Goal: Share content: Share content

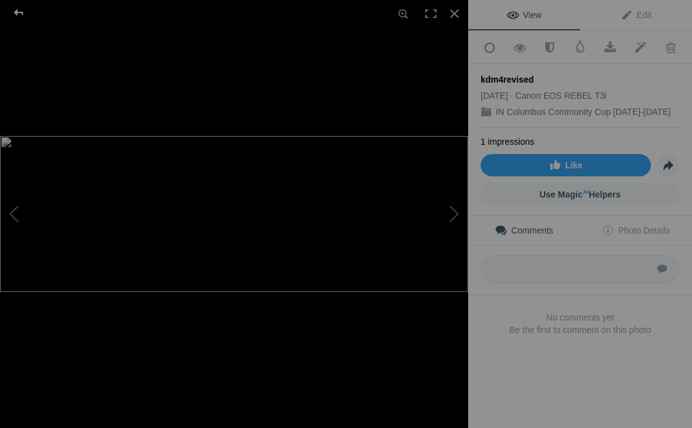
click at [16, 10] on div at bounding box center [18, 12] width 45 height 25
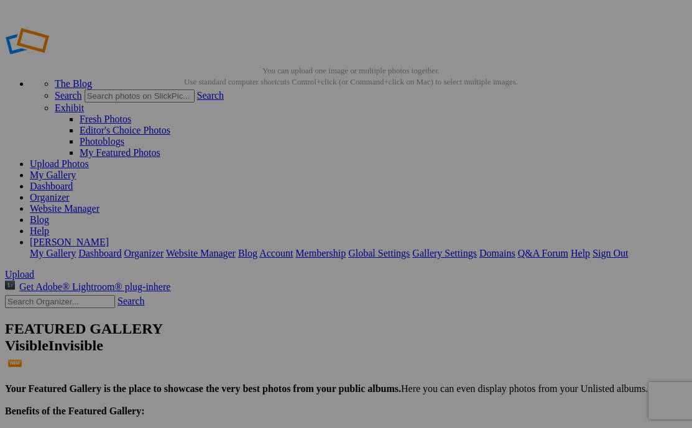
click at [263, 301] on span "Yes" at bounding box center [256, 306] width 14 height 11
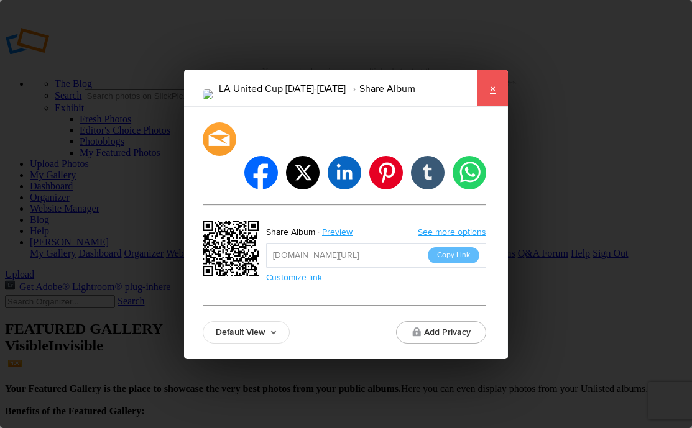
click at [496, 98] on link "×" at bounding box center [492, 88] width 31 height 37
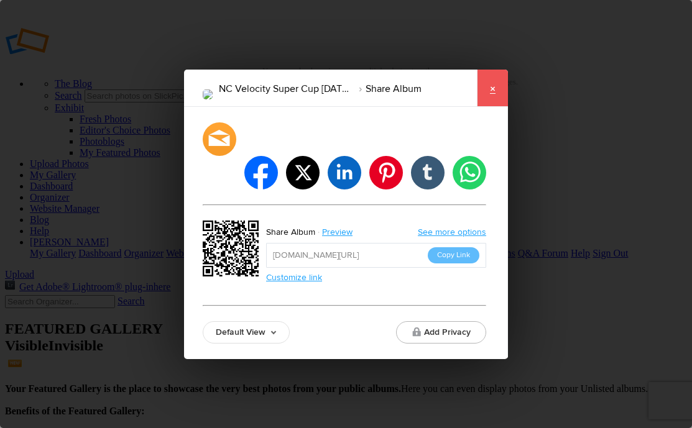
click at [497, 103] on link "×" at bounding box center [492, 88] width 31 height 37
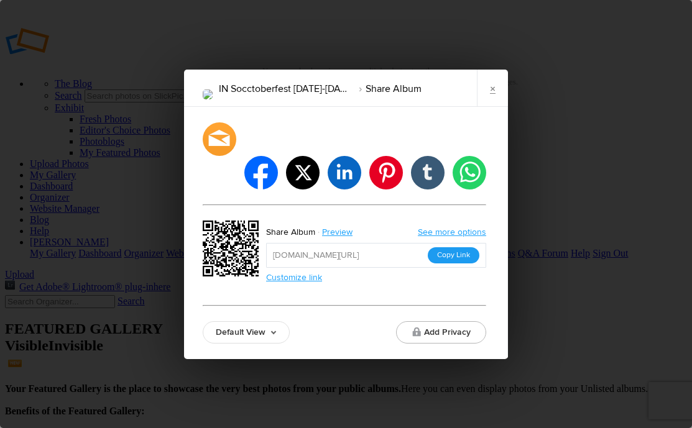
click at [449, 247] on button "Copy Link" at bounding box center [454, 255] width 52 height 16
click at [493, 107] on link "×" at bounding box center [492, 88] width 31 height 37
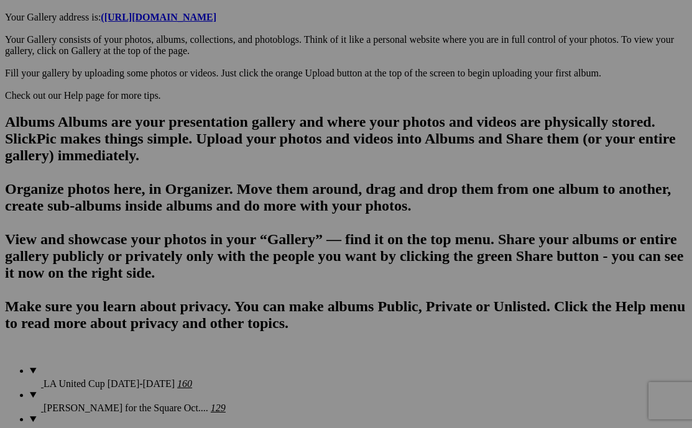
scroll to position [715, 0]
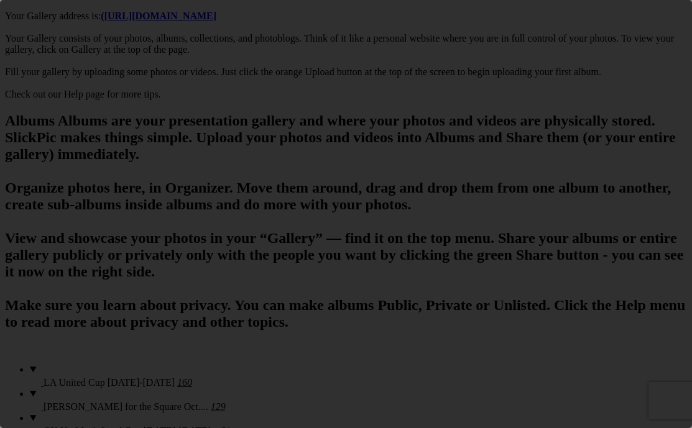
scroll to position [0, 0]
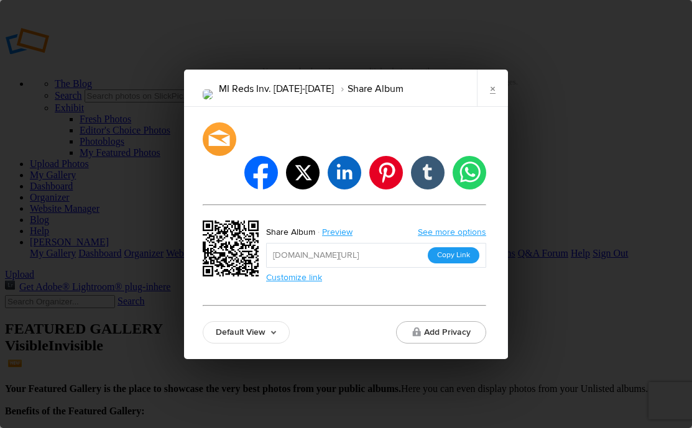
click at [469, 247] on button "Copy Link" at bounding box center [454, 255] width 52 height 16
click at [489, 91] on link "×" at bounding box center [492, 88] width 31 height 37
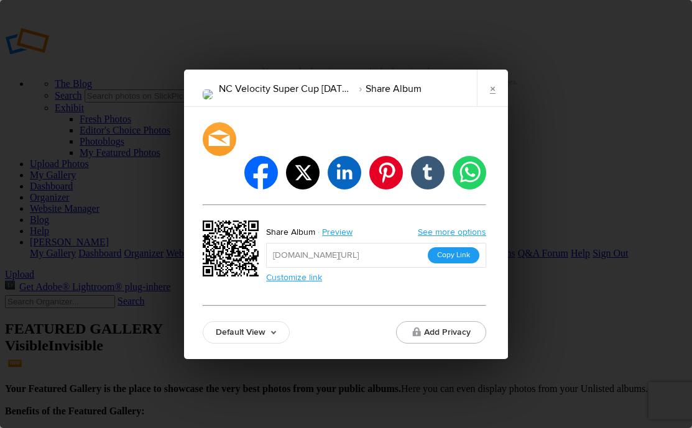
click at [472, 247] on button "Copy Link" at bounding box center [454, 255] width 52 height 16
click at [495, 99] on link "×" at bounding box center [492, 88] width 31 height 37
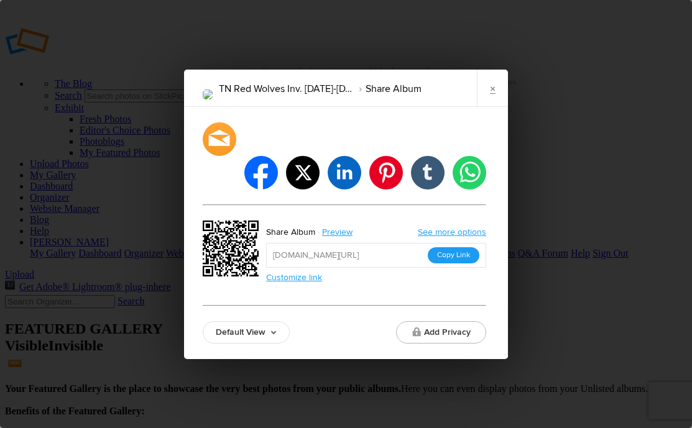
click at [467, 247] on button "Copy Link" at bounding box center [454, 255] width 52 height 16
click at [487, 98] on link "×" at bounding box center [492, 88] width 31 height 37
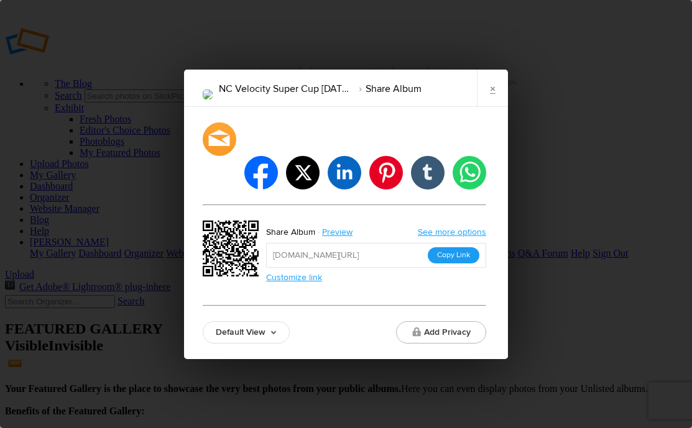
click at [456, 247] on button "Copy Link" at bounding box center [454, 255] width 52 height 16
click at [497, 101] on link "×" at bounding box center [492, 88] width 31 height 37
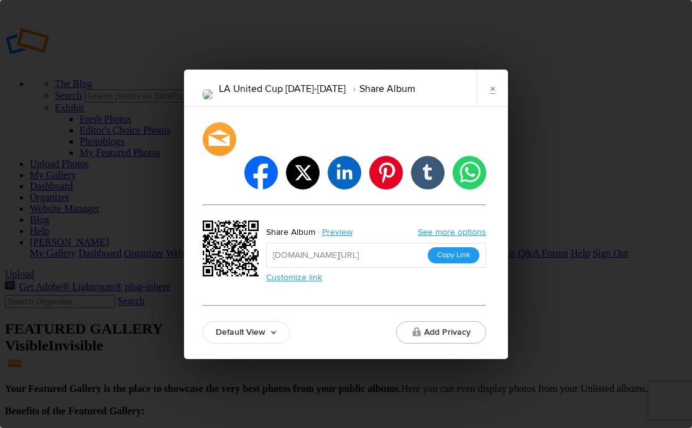
click at [446, 247] on button "Copy Link" at bounding box center [454, 255] width 52 height 16
click at [499, 107] on link "×" at bounding box center [492, 88] width 31 height 37
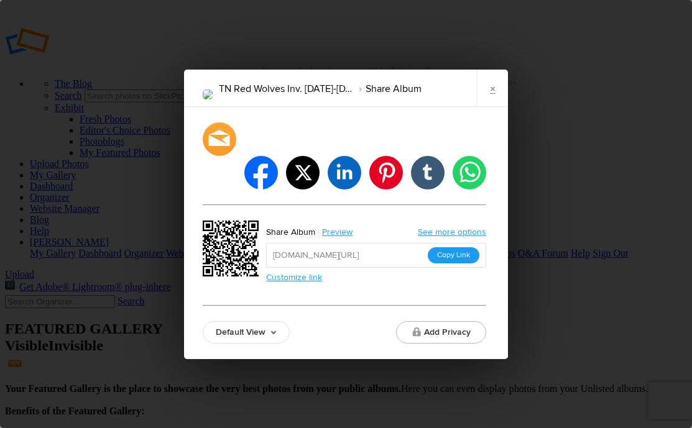
click at [447, 247] on button "Copy Link" at bounding box center [454, 255] width 52 height 16
click at [495, 102] on link "×" at bounding box center [492, 88] width 31 height 37
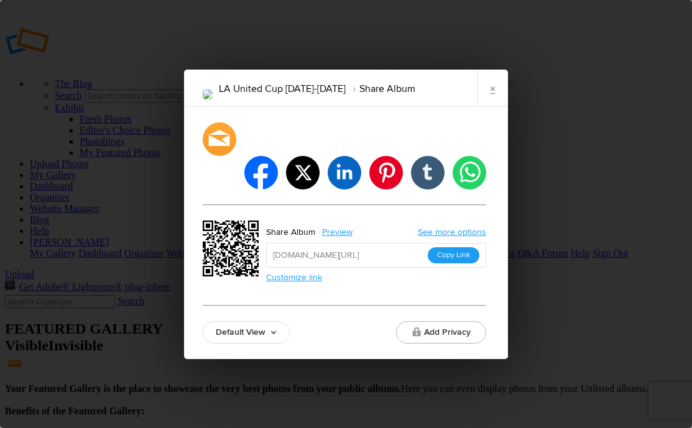
click at [444, 247] on button "Copy Link" at bounding box center [454, 255] width 52 height 16
click at [497, 98] on link "×" at bounding box center [492, 88] width 31 height 37
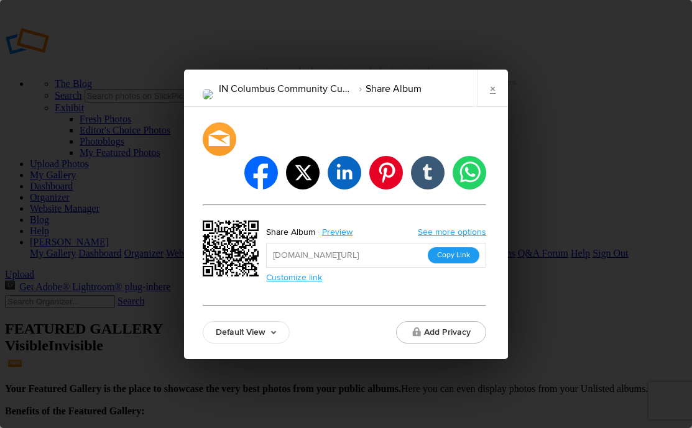
click at [468, 247] on button "Copy Link" at bounding box center [454, 255] width 52 height 16
click at [495, 95] on link "×" at bounding box center [492, 88] width 31 height 37
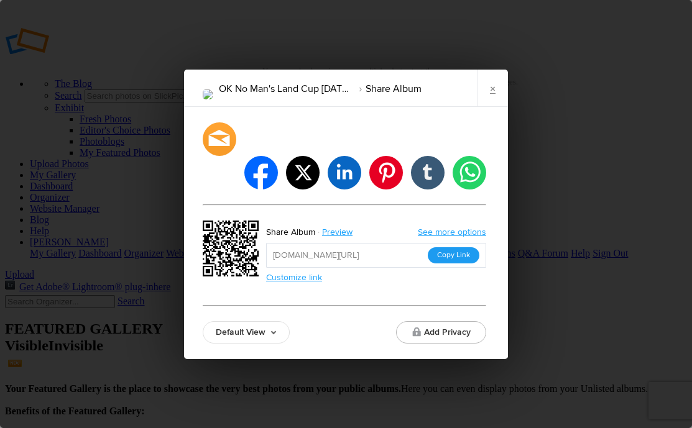
click at [467, 247] on button "Copy Link" at bounding box center [454, 255] width 52 height 16
